Goal: Task Accomplishment & Management: Complete application form

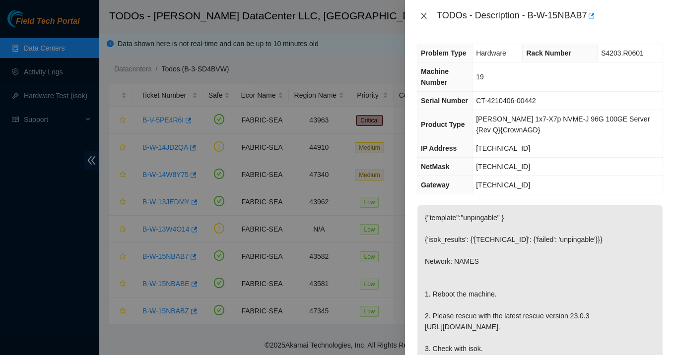
click at [423, 16] on icon "close" at bounding box center [424, 16] width 8 height 8
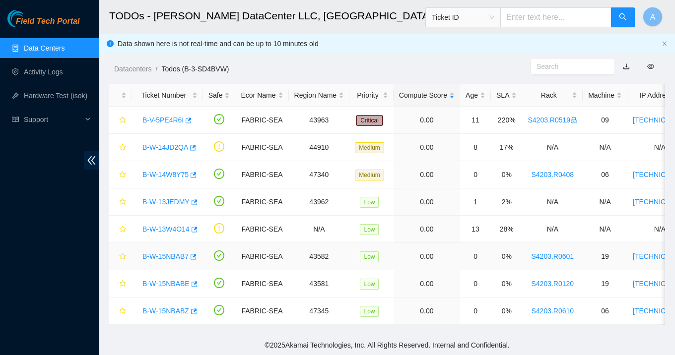
click at [170, 252] on div "B-W-15NBAB7" at bounding box center [167, 257] width 60 height 16
click at [170, 255] on link "B-W-15NBAB7" at bounding box center [165, 257] width 46 height 8
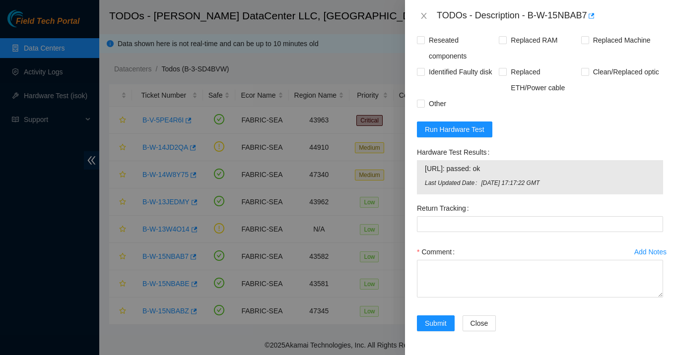
scroll to position [493, 0]
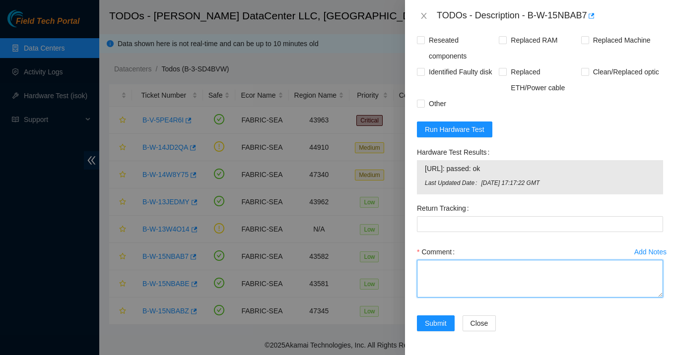
click at [466, 284] on textarea "Comment" at bounding box center [540, 279] width 246 height 38
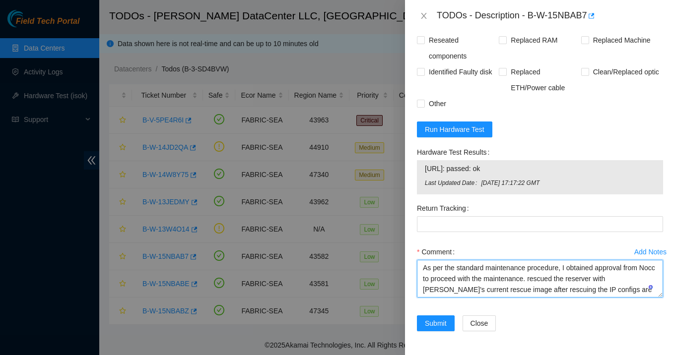
click at [633, 292] on textarea "As per the standard maintenance procedure, I obtained approval from Nocc to pro…" at bounding box center [540, 279] width 246 height 38
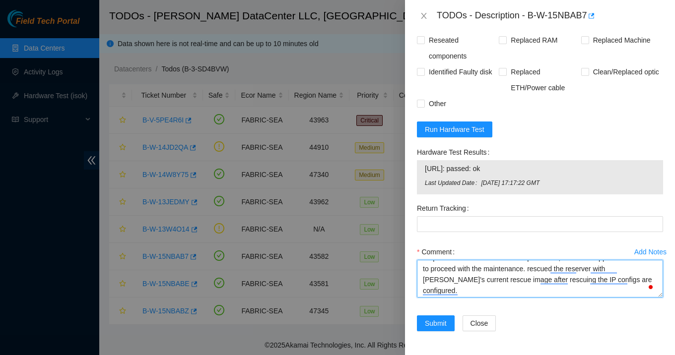
click at [523, 284] on textarea "As per the standard maintenance procedure, I obtained approval from Nocc to pro…" at bounding box center [540, 279] width 246 height 38
drag, startPoint x: 537, startPoint y: 282, endPoint x: 525, endPoint y: 282, distance: 12.4
click at [525, 282] on textarea "As per the standard maintenance procedure, I obtained approval from Nocc to pro…" at bounding box center [540, 279] width 246 height 38
click at [537, 280] on textarea "As per the standard maintenance procedure, I obtained approval from Nocc to pro…" at bounding box center [540, 279] width 246 height 38
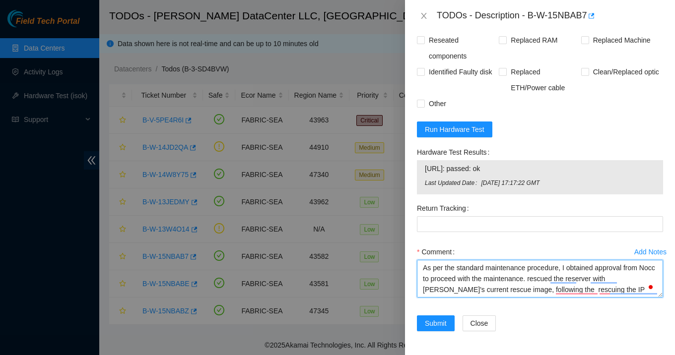
click at [598, 294] on textarea "As per the standard maintenance procedure, I obtained approval from Nocc to pro…" at bounding box center [540, 279] width 246 height 38
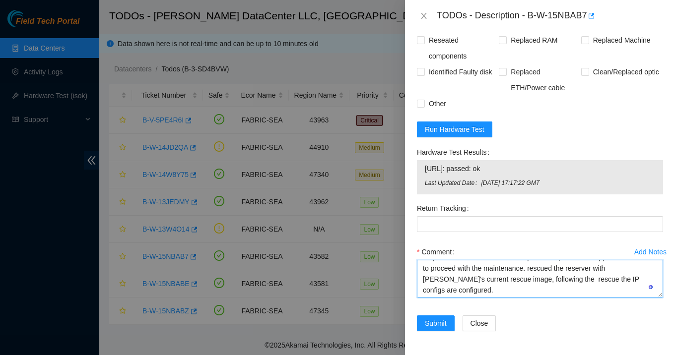
click at [531, 286] on textarea "As per the standard maintenance procedure, I obtained approval from Nocc to pro…" at bounding box center [540, 279] width 246 height 38
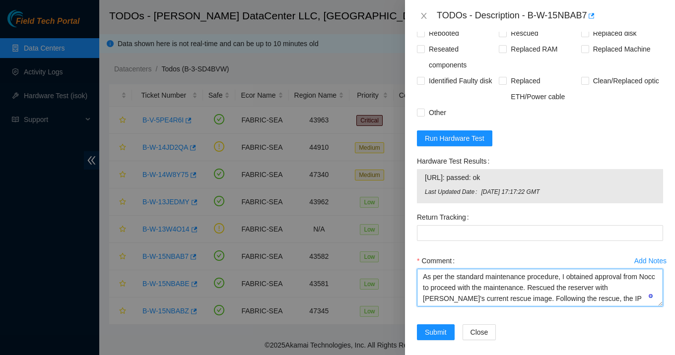
drag, startPoint x: 637, startPoint y: 318, endPoint x: 421, endPoint y: 266, distance: 221.5
click at [421, 266] on form "Resolutions Rebooted Rescued Replaced disk Reseated components Replaced RAM Rep…" at bounding box center [540, 173] width 246 height 357
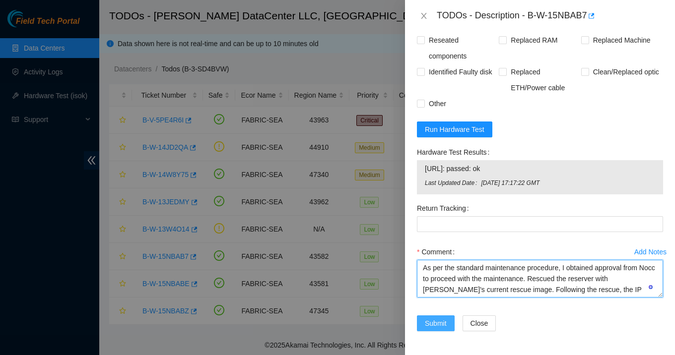
type textarea "As per the standard maintenance procedure, I obtained approval from Nocc to pro…"
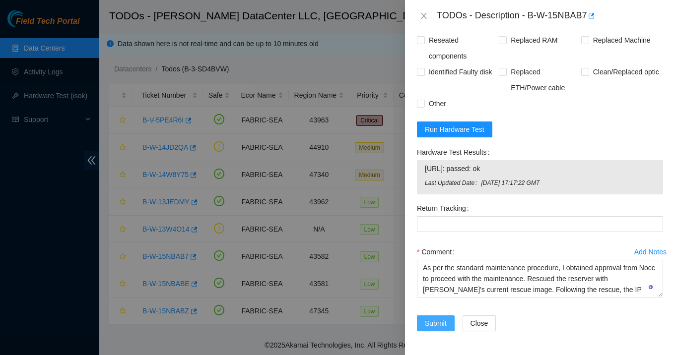
click at [435, 329] on span "Submit" at bounding box center [436, 323] width 22 height 11
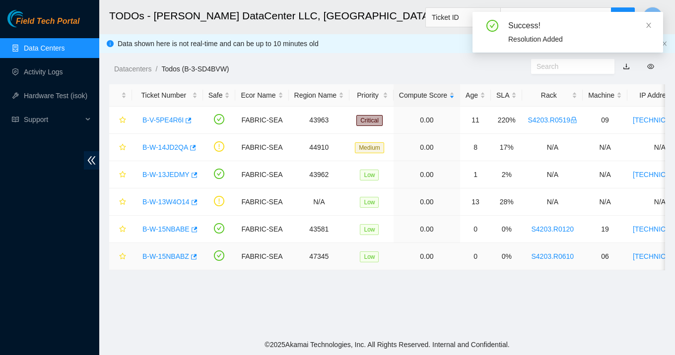
click at [177, 256] on link "B-W-15NBABZ" at bounding box center [165, 257] width 47 height 8
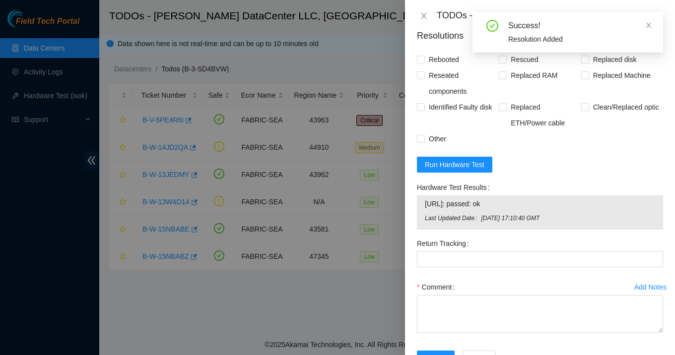
scroll to position [471, 0]
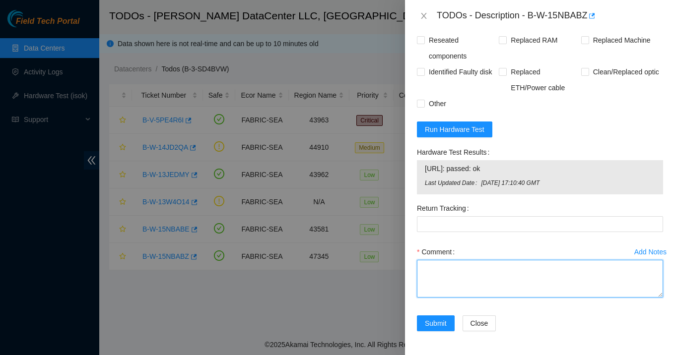
click at [465, 277] on textarea "Comment" at bounding box center [540, 279] width 246 height 38
paste textarea "As per the standard maintenance procedure, I obtained approval from Nocc to pro…"
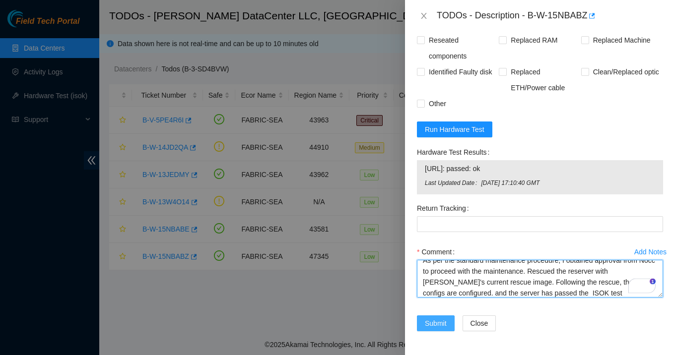
scroll to position [7, 0]
type textarea "As per the standard maintenance procedure, I obtained approval from Nocc to pro…"
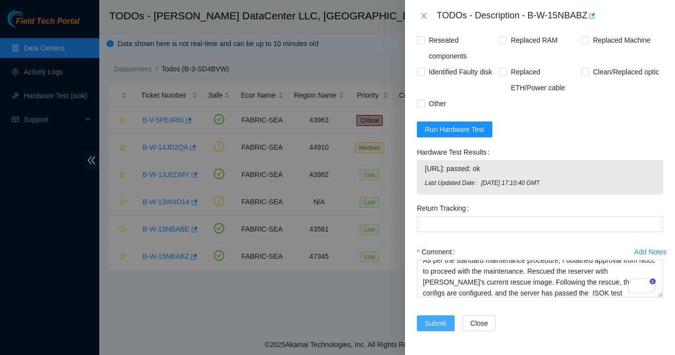
click at [443, 320] on span "Submit" at bounding box center [436, 323] width 22 height 11
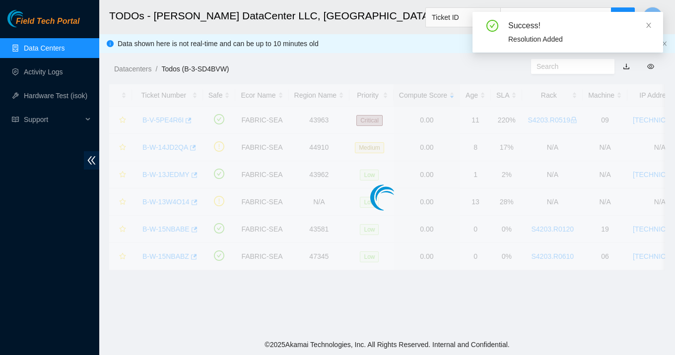
scroll to position [262, 0]
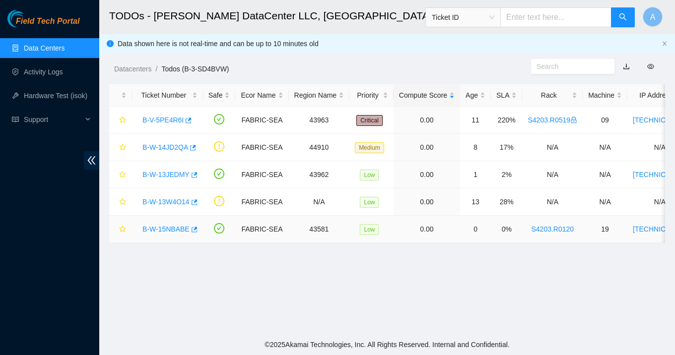
click at [179, 228] on link "B-W-15NBABE" at bounding box center [165, 229] width 47 height 8
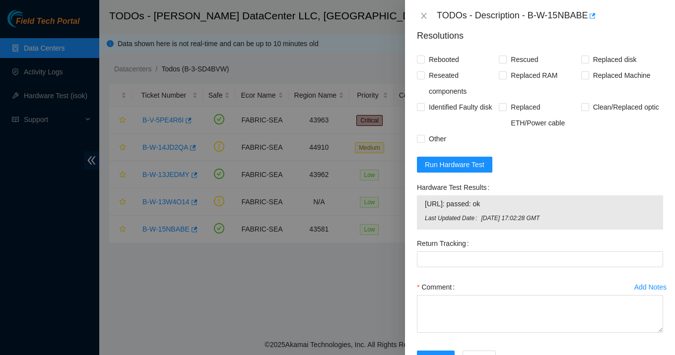
scroll to position [493, 0]
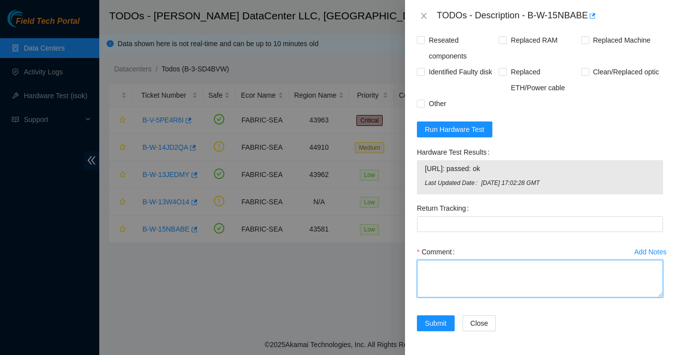
click at [460, 276] on textarea "Comment" at bounding box center [540, 279] width 246 height 38
paste textarea "As per the standard maintenance procedure, I obtained approval from Nocc to pro…"
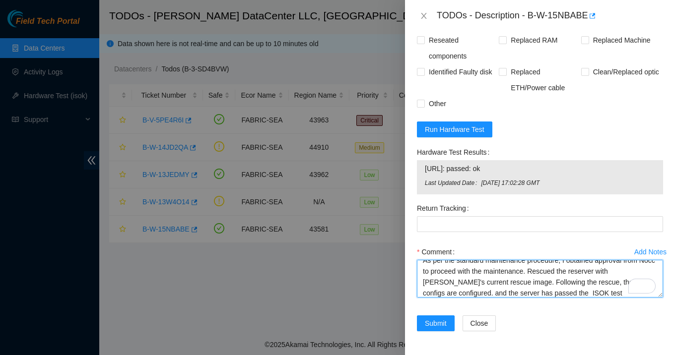
scroll to position [7, 0]
type textarea "As per the standard maintenance procedure, I obtained approval from Nocc to pro…"
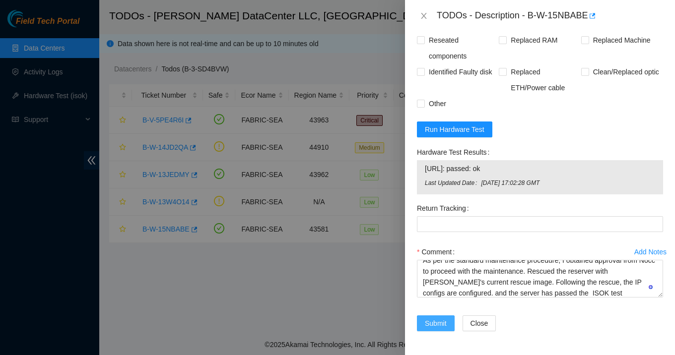
click at [436, 324] on span "Submit" at bounding box center [436, 323] width 22 height 11
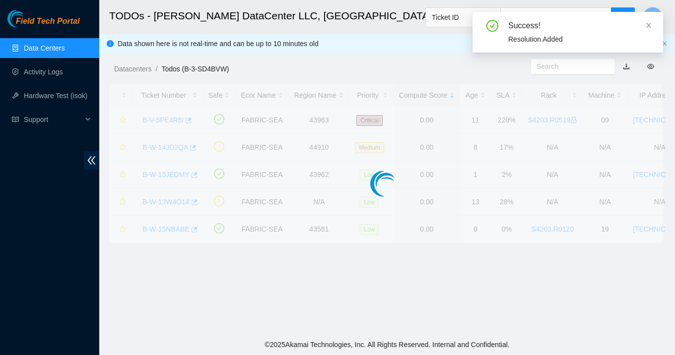
scroll to position [262, 0]
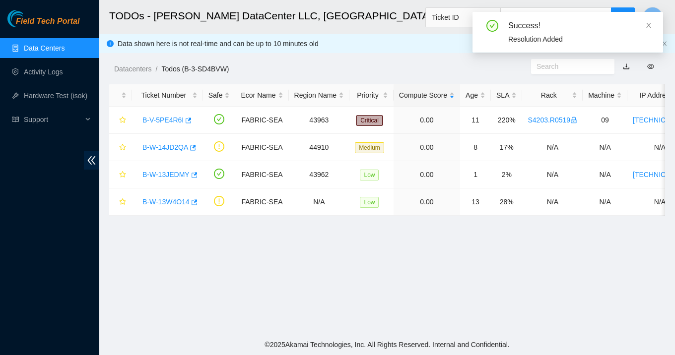
click at [426, 327] on main "TODOs - [PERSON_NAME] DataCenter LLC, [GEOGRAPHIC_DATA], [GEOGRAPHIC_DATA] Tick…" at bounding box center [387, 167] width 576 height 334
click at [438, 284] on main "TODOs - [PERSON_NAME] DataCenter LLC, [GEOGRAPHIC_DATA], [GEOGRAPHIC_DATA] Tick…" at bounding box center [387, 167] width 576 height 334
click at [48, 75] on link "Activity Logs" at bounding box center [43, 72] width 39 height 8
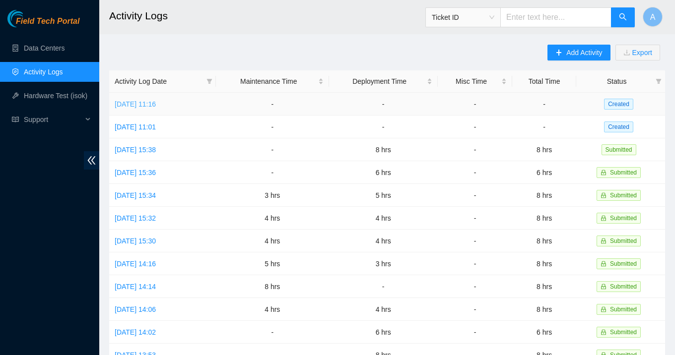
click at [154, 105] on link "[DATE] 11:16" at bounding box center [135, 104] width 41 height 8
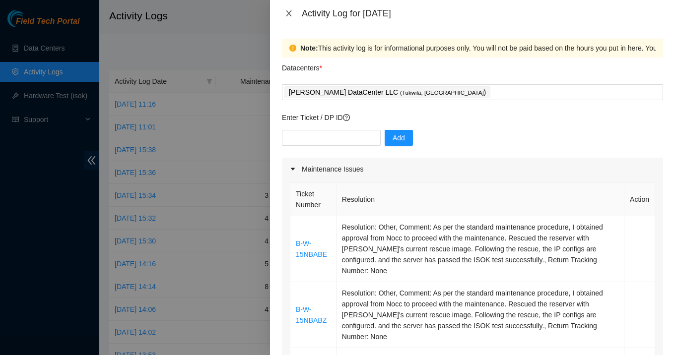
click at [287, 14] on icon "close" at bounding box center [288, 13] width 5 height 6
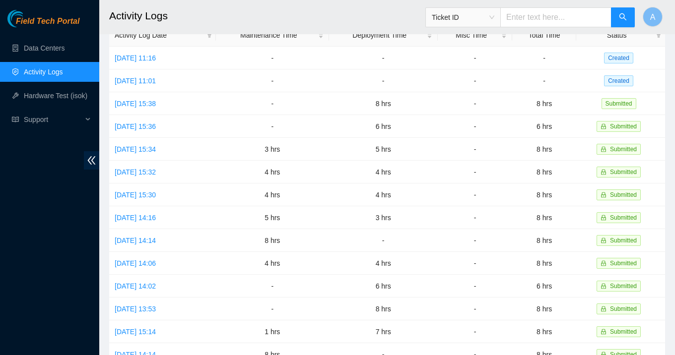
scroll to position [48, 0]
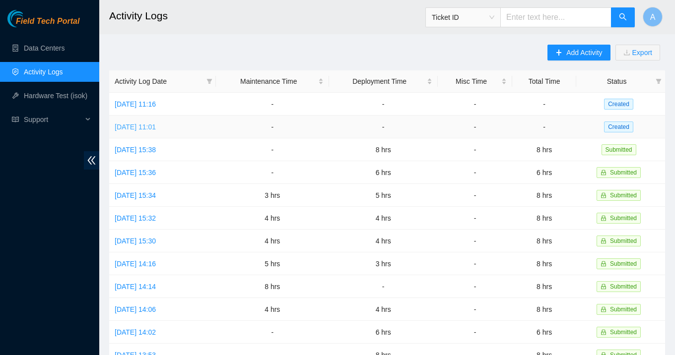
click at [156, 128] on link "[DATE] 11:01" at bounding box center [135, 127] width 41 height 8
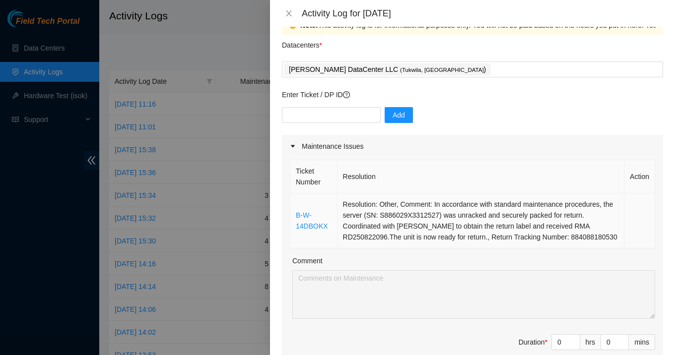
scroll to position [0, 0]
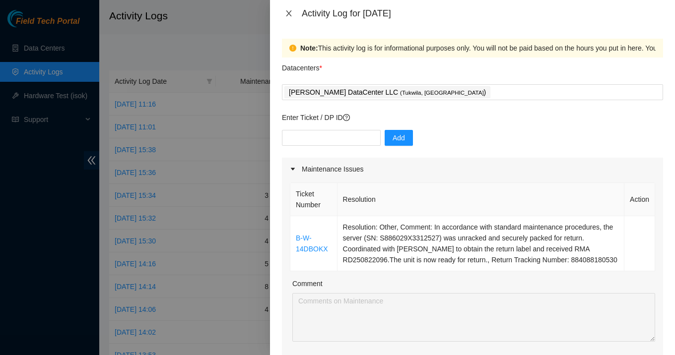
click at [289, 15] on icon "close" at bounding box center [289, 13] width 8 height 8
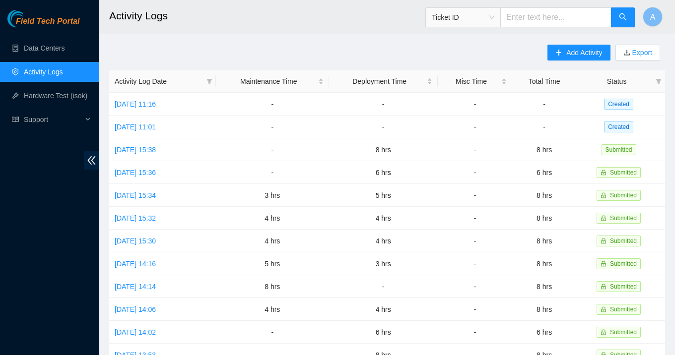
click at [48, 68] on link "Activity Logs" at bounding box center [43, 72] width 39 height 8
click at [54, 51] on link "Data Centers" at bounding box center [44, 48] width 41 height 8
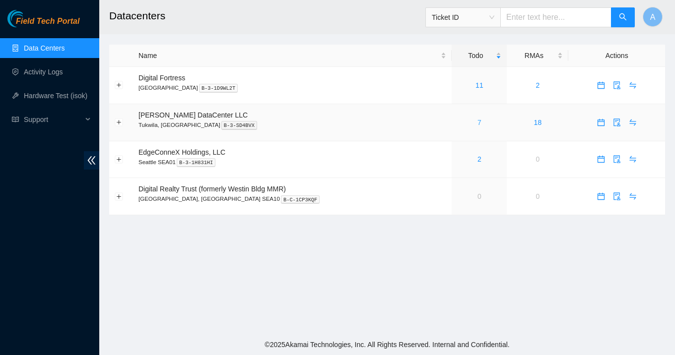
click at [477, 123] on link "7" at bounding box center [479, 123] width 4 height 8
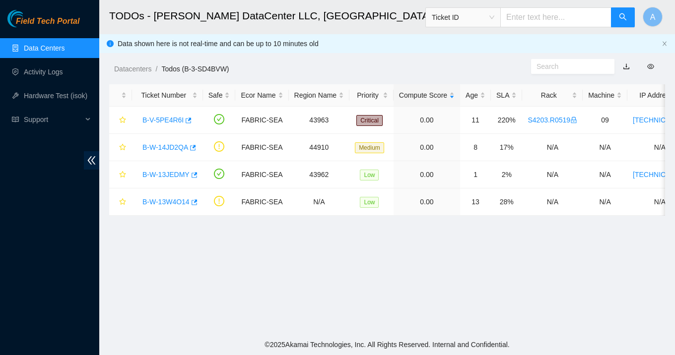
click at [388, 257] on main "TODOs - [PERSON_NAME] DataCenter LLC, [GEOGRAPHIC_DATA], [GEOGRAPHIC_DATA] Tick…" at bounding box center [387, 167] width 576 height 334
click at [387, 250] on main "TODOs - [PERSON_NAME] DataCenter LLC, [GEOGRAPHIC_DATA], [GEOGRAPHIC_DATA] Tick…" at bounding box center [387, 167] width 576 height 334
